Goal: Find specific page/section: Find specific page/section

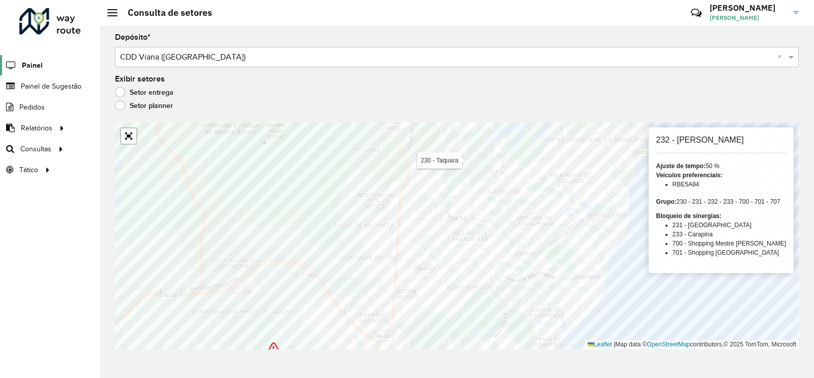
click at [25, 75] on link "Painel" at bounding box center [21, 65] width 43 height 20
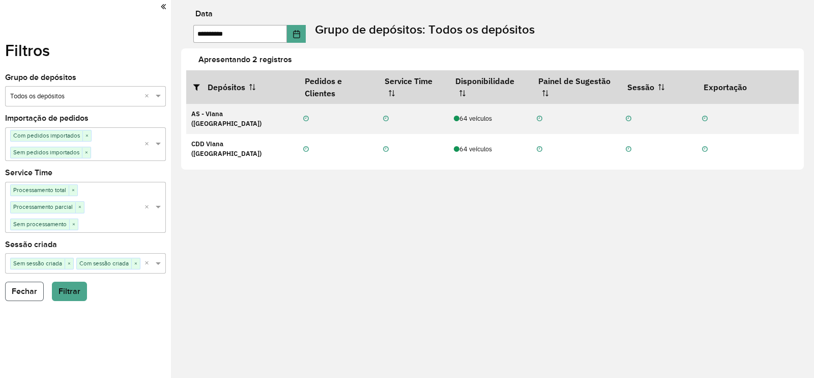
click at [13, 284] on button "Fechar" at bounding box center [24, 290] width 39 height 19
